Goal: Transaction & Acquisition: Purchase product/service

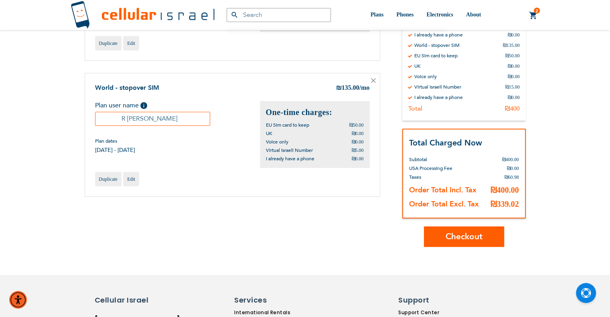
scroll to position [160, 0]
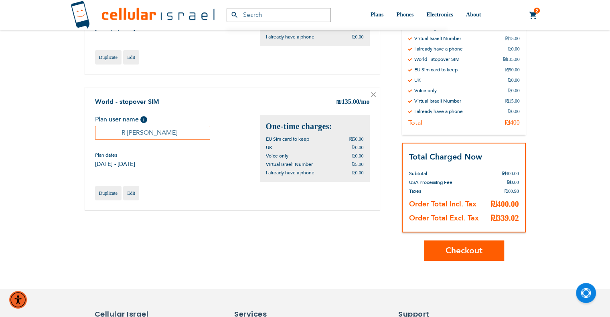
click at [472, 253] on span "Checkout" at bounding box center [463, 251] width 37 height 12
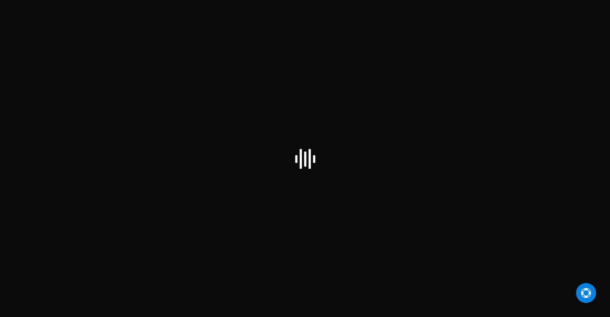
select select "IL"
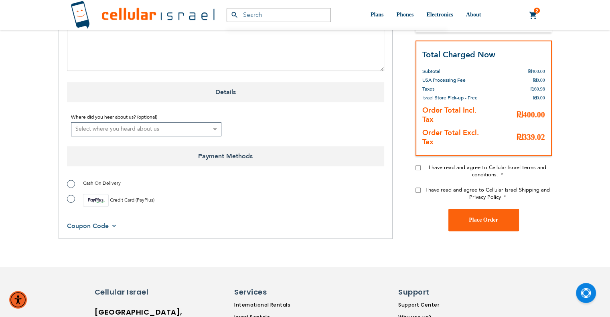
scroll to position [521, 0]
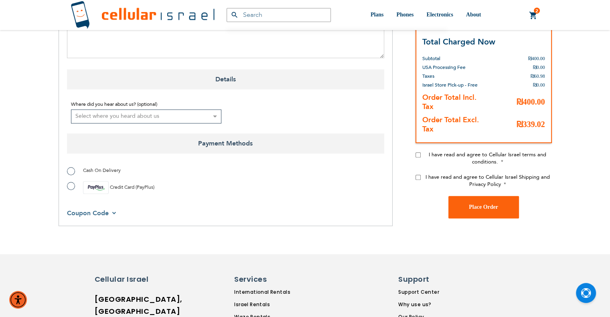
click at [96, 172] on span "Cash On Delivery" at bounding box center [102, 170] width 38 height 6
radio input "true"
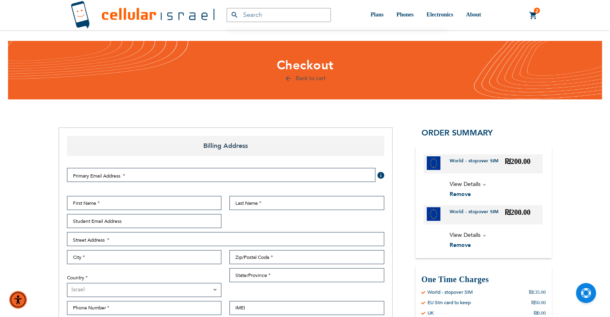
scroll to position [0, 0]
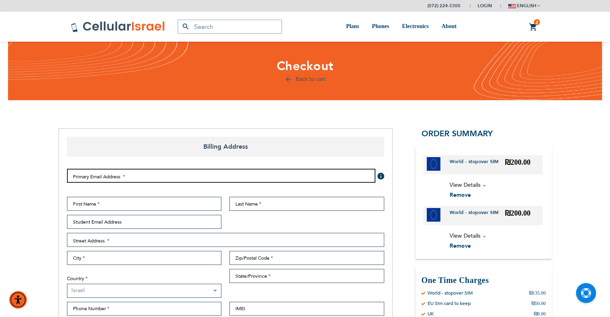
click at [178, 172] on input "Email Address" at bounding box center [221, 176] width 308 height 14
paste input "[PERSON_NAME][EMAIL_ADDRESS][DOMAIN_NAME]"
type input "[PERSON_NAME][EMAIL_ADDRESS][DOMAIN_NAME]"
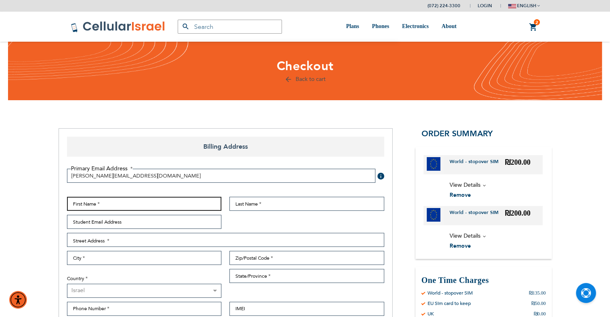
click at [168, 204] on input "First Name" at bounding box center [144, 204] width 155 height 14
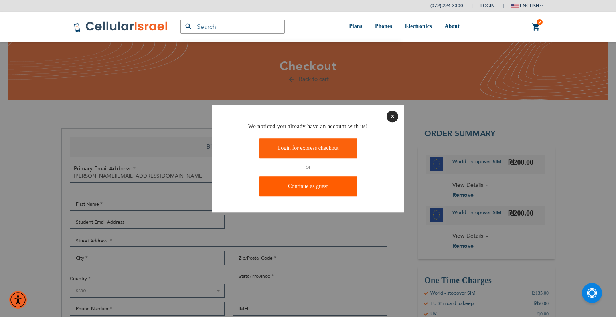
click at [316, 184] on link "Continue as guest" at bounding box center [308, 186] width 98 height 20
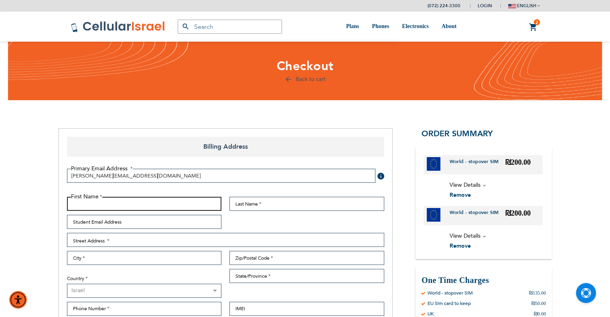
paste input "[PERSON_NAME][EMAIL_ADDRESS][DOMAIN_NAME]"
type input "[PERSON_NAME][EMAIL_ADDRESS][DOMAIN_NAME]"
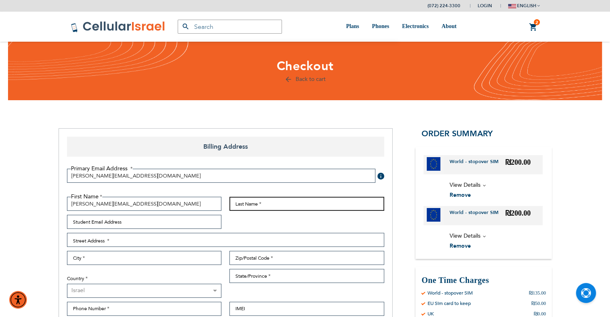
click at [266, 202] on input "Last Name" at bounding box center [306, 204] width 155 height 14
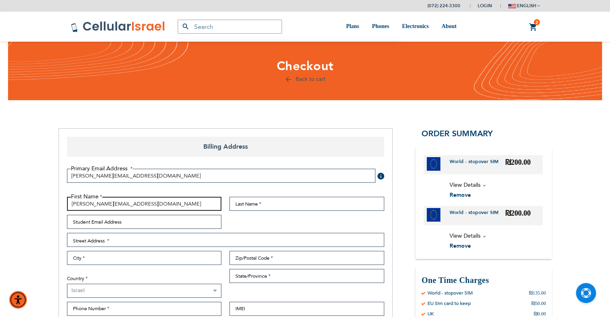
drag, startPoint x: 165, startPoint y: 203, endPoint x: 41, endPoint y: 210, distance: 124.5
type input "Y"
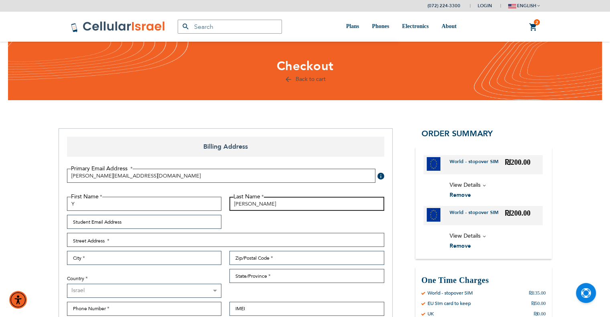
type input "[PERSON_NAME]"
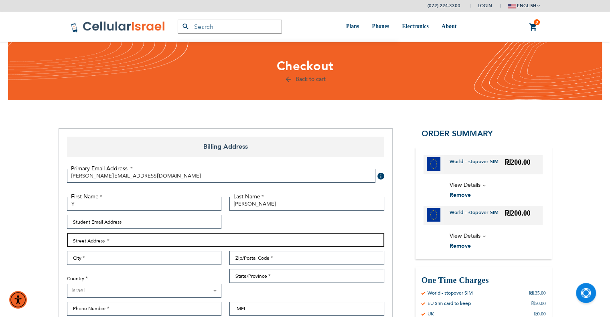
click at [141, 241] on input "Street Address: Line 1" at bounding box center [225, 240] width 317 height 14
type input "Yeshivas [PERSON_NAME]"
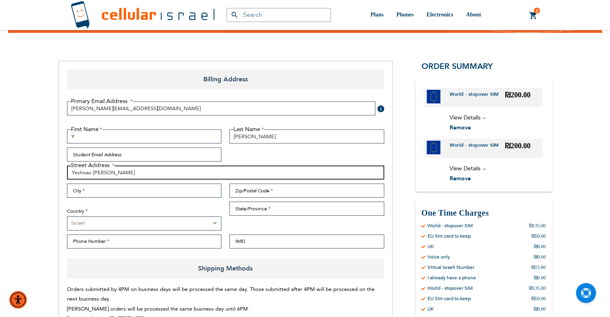
scroll to position [120, 0]
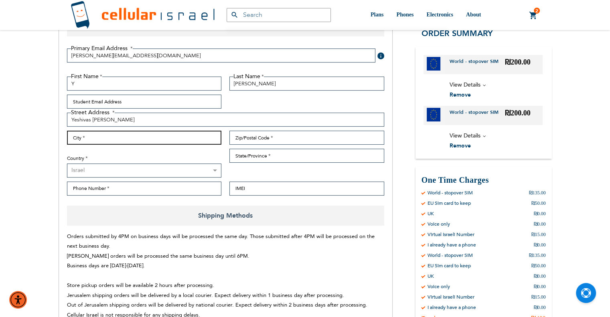
click at [154, 140] on input "City" at bounding box center [144, 138] width 155 height 14
type input "[GEOGRAPHIC_DATA]"
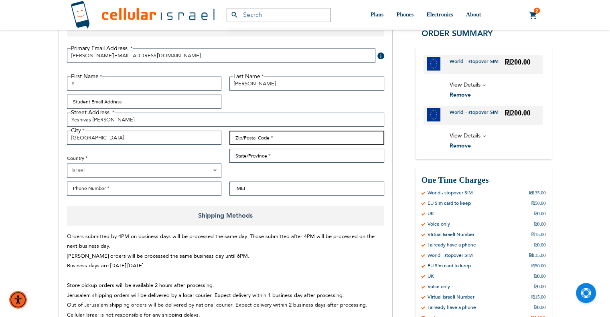
click at [238, 140] on input "Zip/Postal Code" at bounding box center [306, 138] width 155 height 14
type input "9999999"
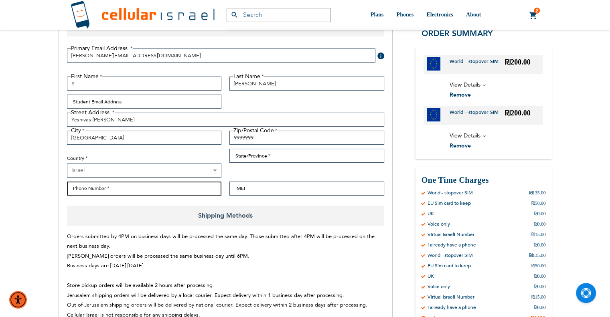
drag, startPoint x: 149, startPoint y: 192, endPoint x: 148, endPoint y: 188, distance: 4.8
click at [147, 192] on input "Phone Number" at bounding box center [144, 189] width 155 height 14
type input "0722243300"
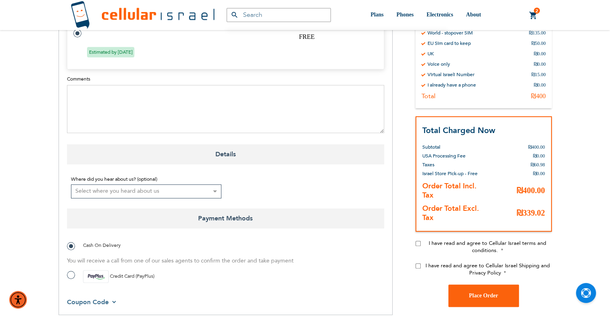
scroll to position [521, 0]
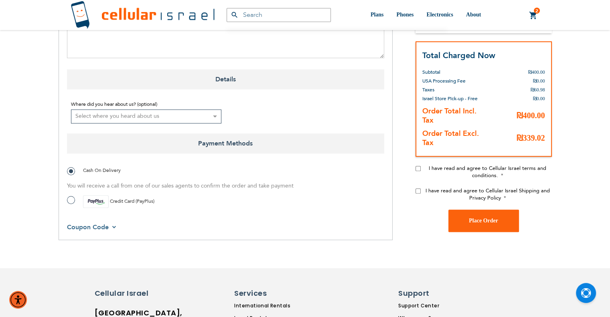
click at [417, 166] on input "I have read and agree to Cellular Israel terms and conditions." at bounding box center [417, 168] width 5 height 5
checkbox input "true"
click at [419, 188] on input "I have read and agree to Cellular Israel Shipping and Privacy Policy" at bounding box center [417, 190] width 5 height 5
checkbox input "true"
click at [464, 219] on button "Place Order" at bounding box center [483, 221] width 71 height 22
